Goal: Task Accomplishment & Management: Manage account settings

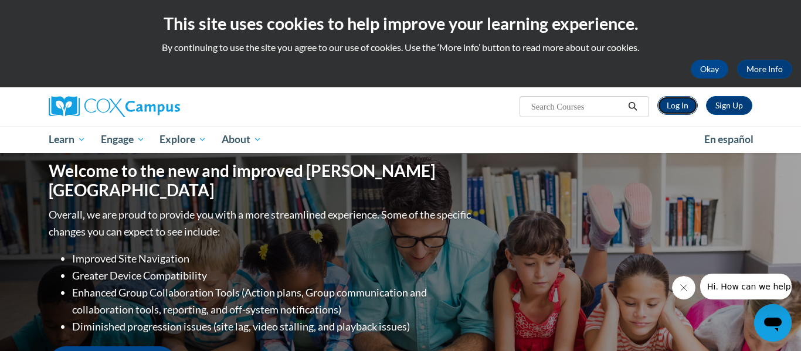
click at [684, 110] on link "Log In" at bounding box center [678, 105] width 40 height 19
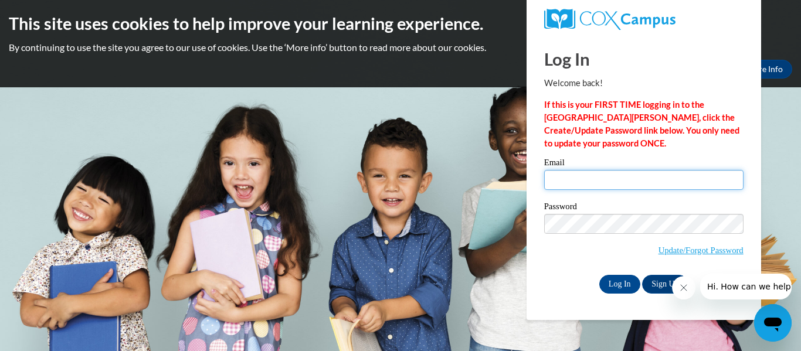
type input "lily.colmer26@buckeyehillscc.net"
click at [595, 267] on div "Password Update/Forgot Password" at bounding box center [643, 236] width 199 height 69
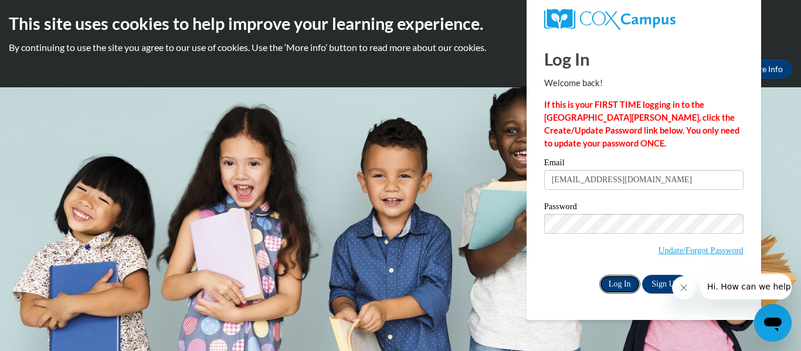
click at [607, 278] on input "Log In" at bounding box center [620, 284] width 41 height 19
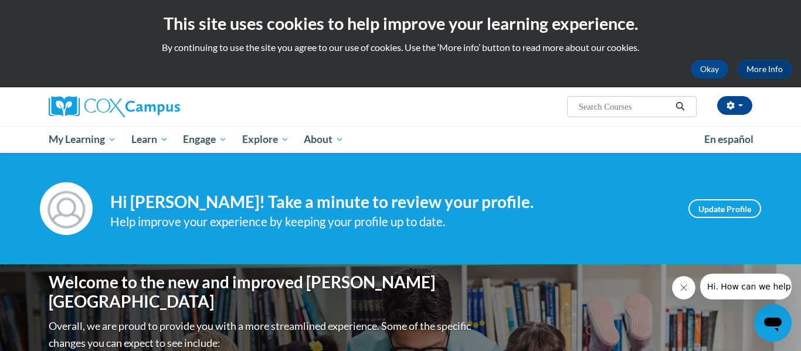
click at [29, 139] on div "[PERSON_NAME] ([GEOGRAPHIC_DATA]/New_York UTC-04:00) My Profile Inbox My Transc…" at bounding box center [400, 120] width 801 height 66
